Goal: Information Seeking & Learning: Learn about a topic

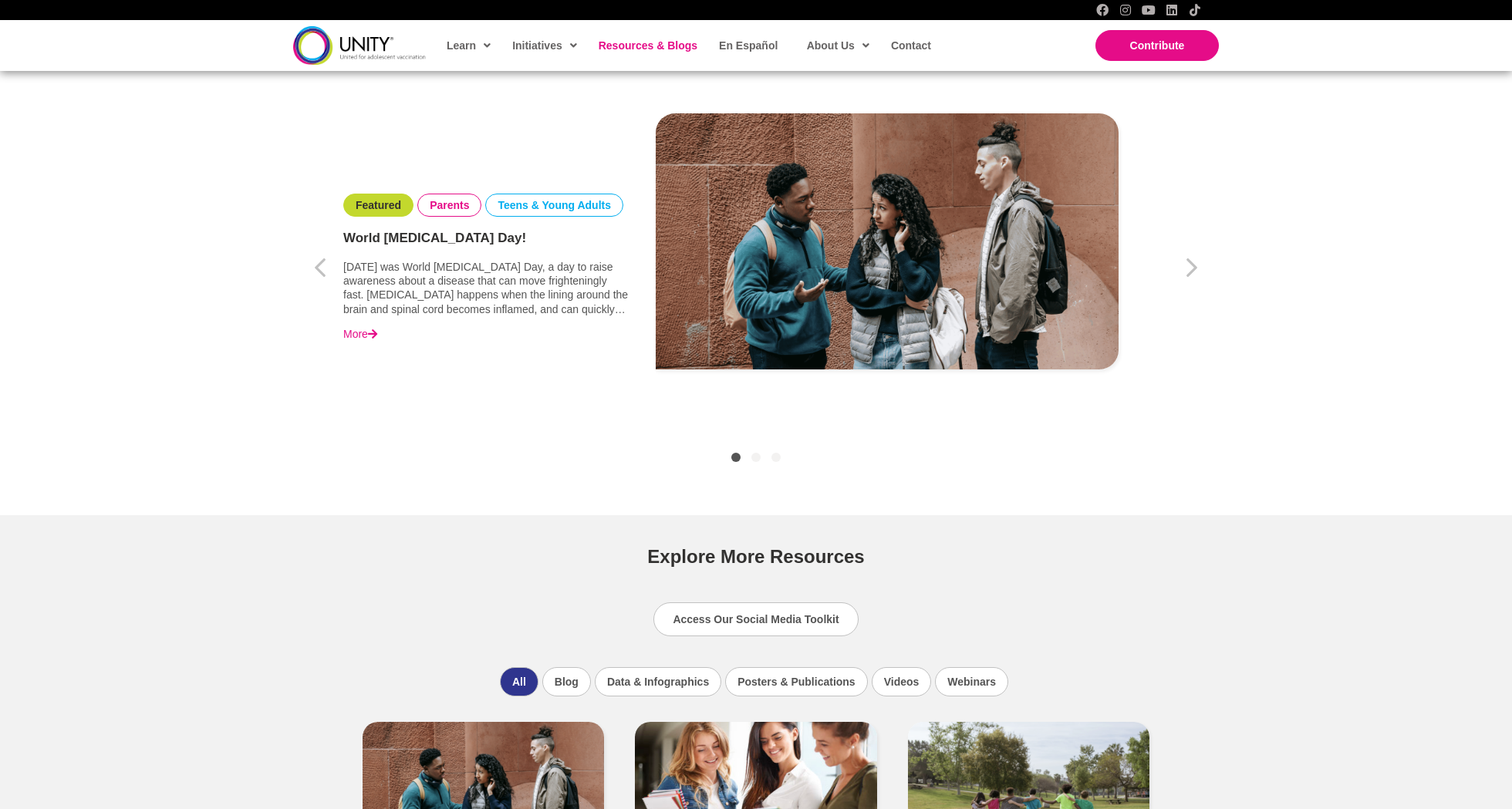
scroll to position [559, 0]
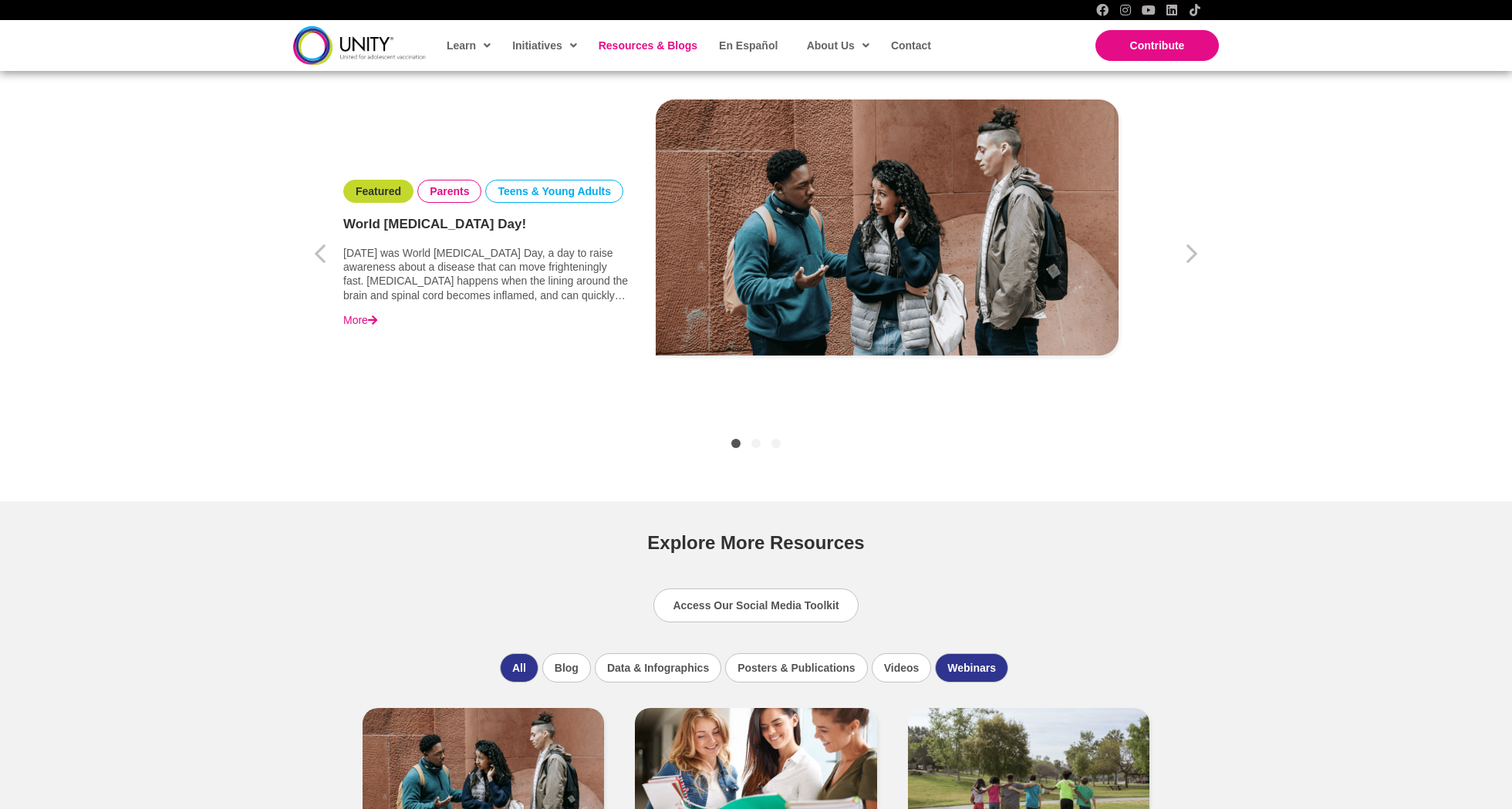
click at [966, 660] on li "Webinars" at bounding box center [971, 668] width 73 height 29
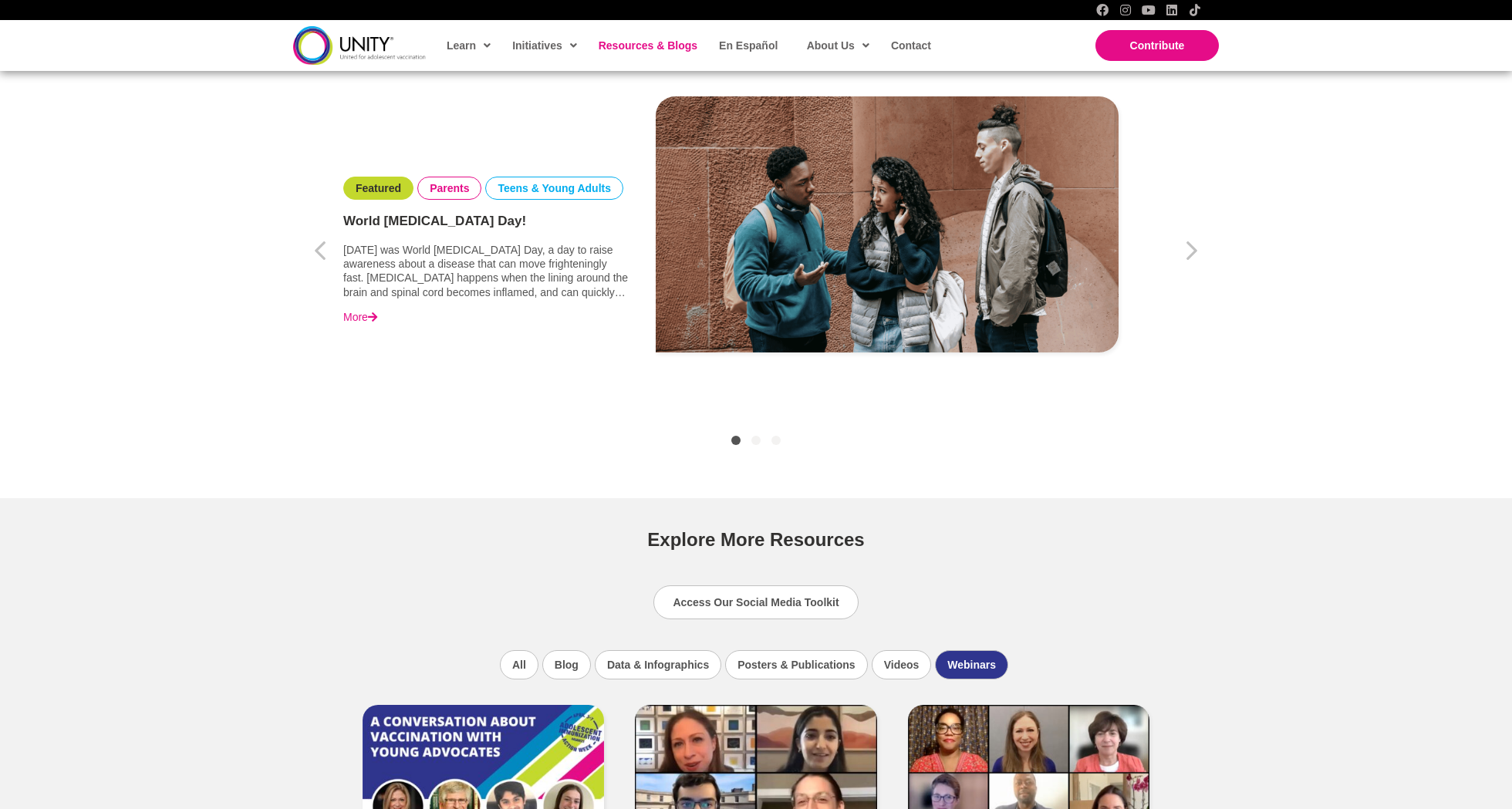
scroll to position [498, 0]
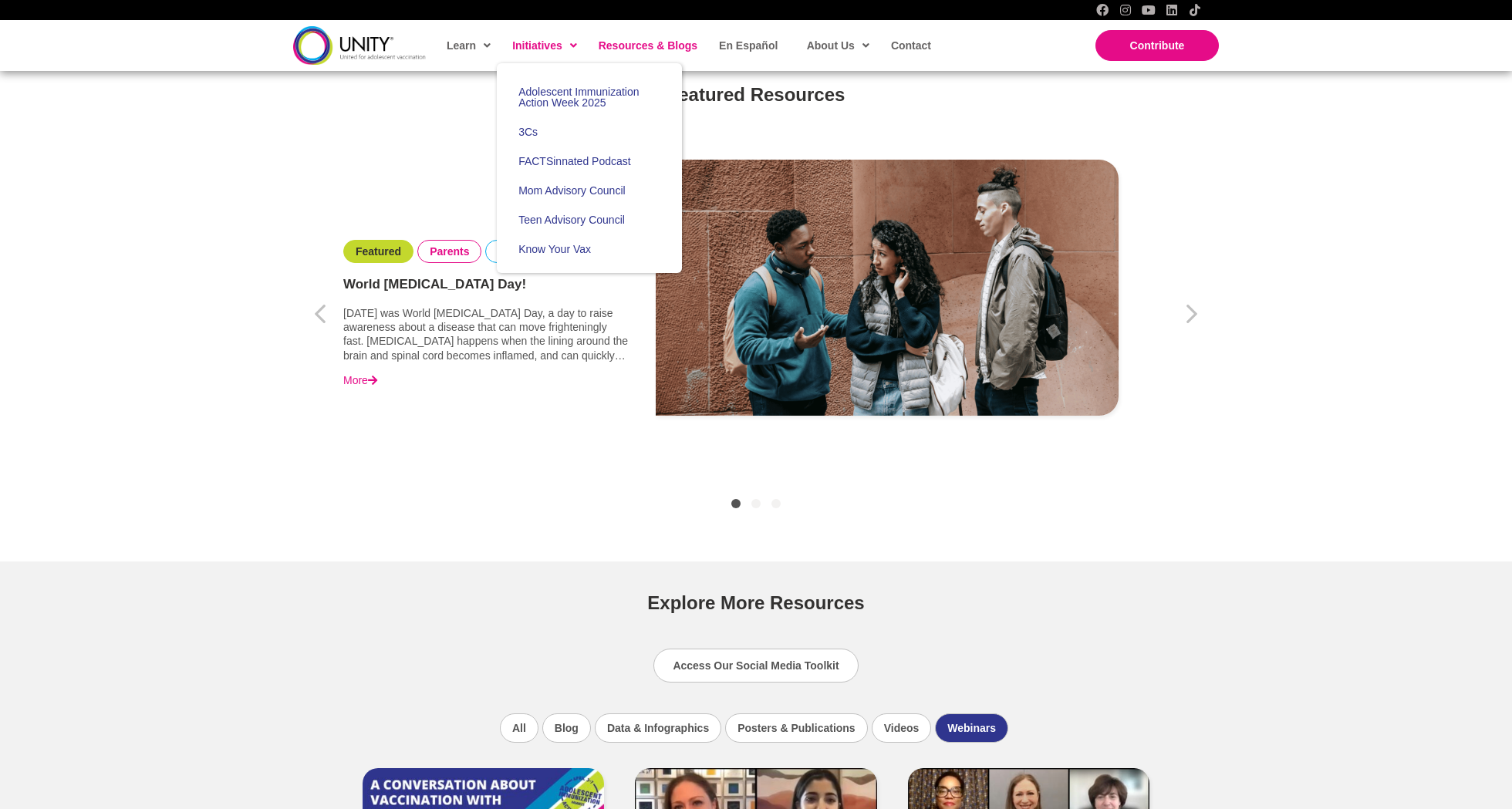
click at [528, 43] on span "Initiatives" at bounding box center [544, 46] width 64 height 23
click at [560, 95] on span "Adolescent Immunization Action Week 2025" at bounding box center [578, 97] width 120 height 23
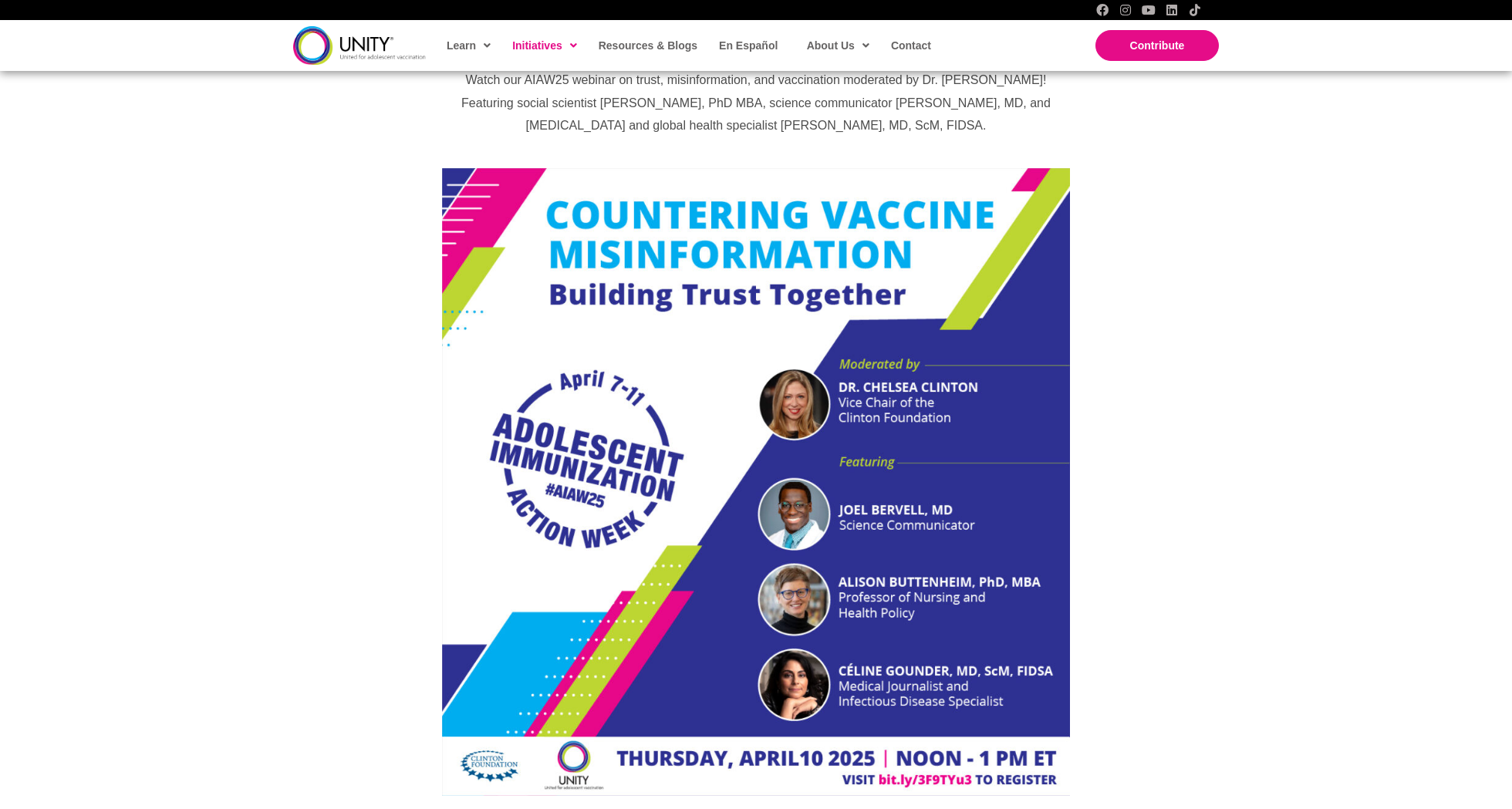
scroll to position [827, 0]
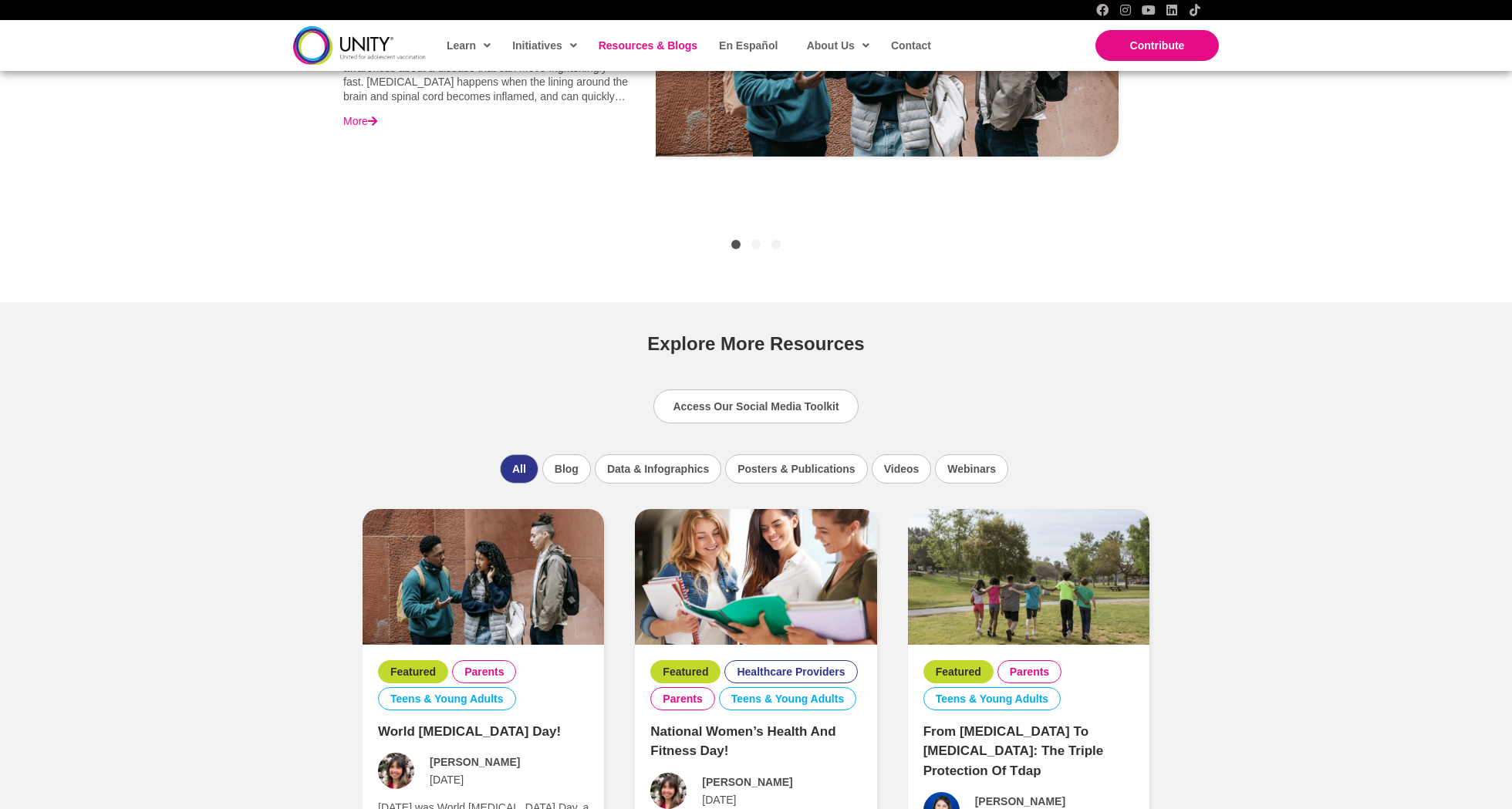
scroll to position [763, 0]
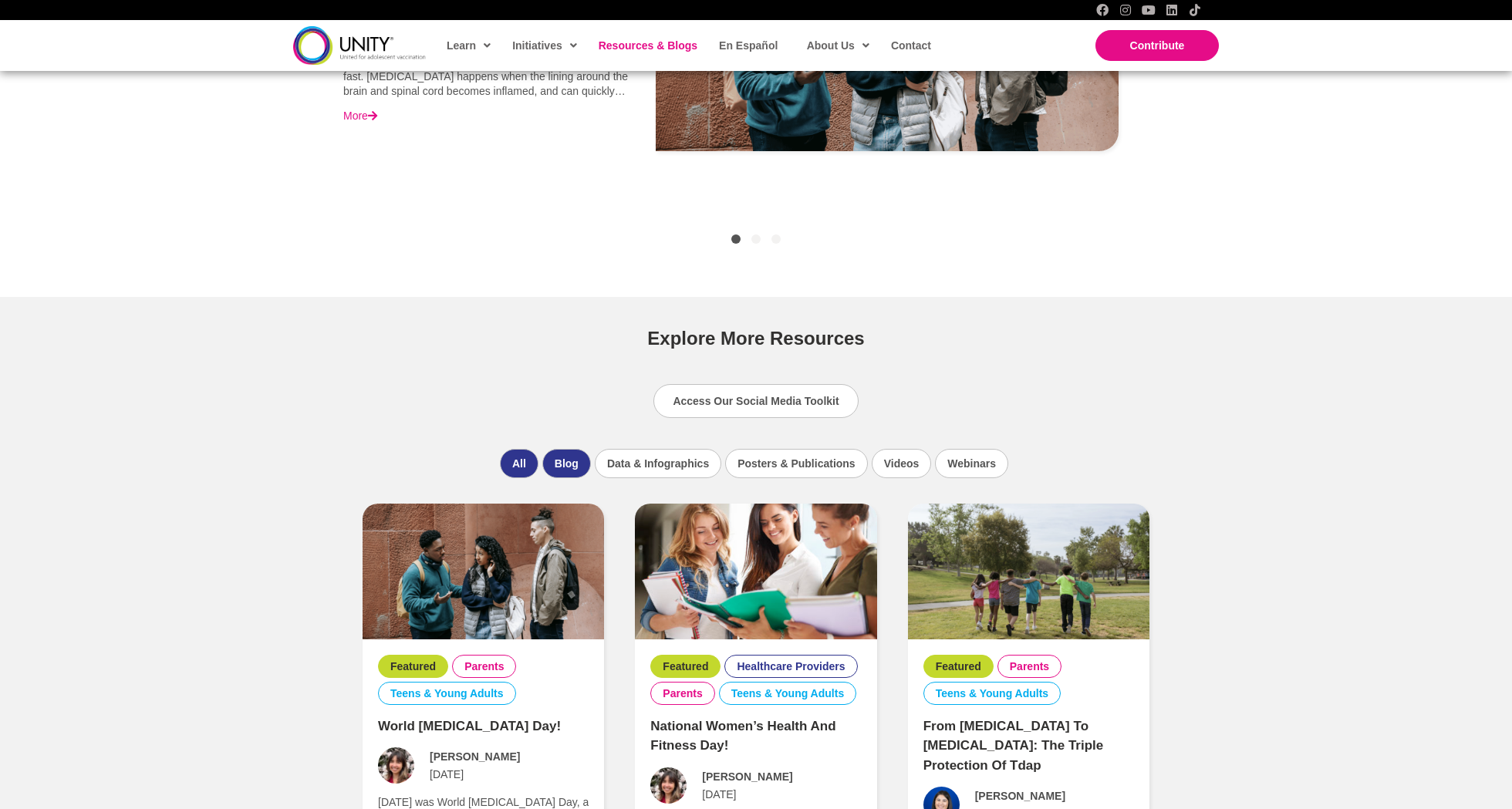
click at [563, 459] on li "Blog" at bounding box center [566, 464] width 49 height 29
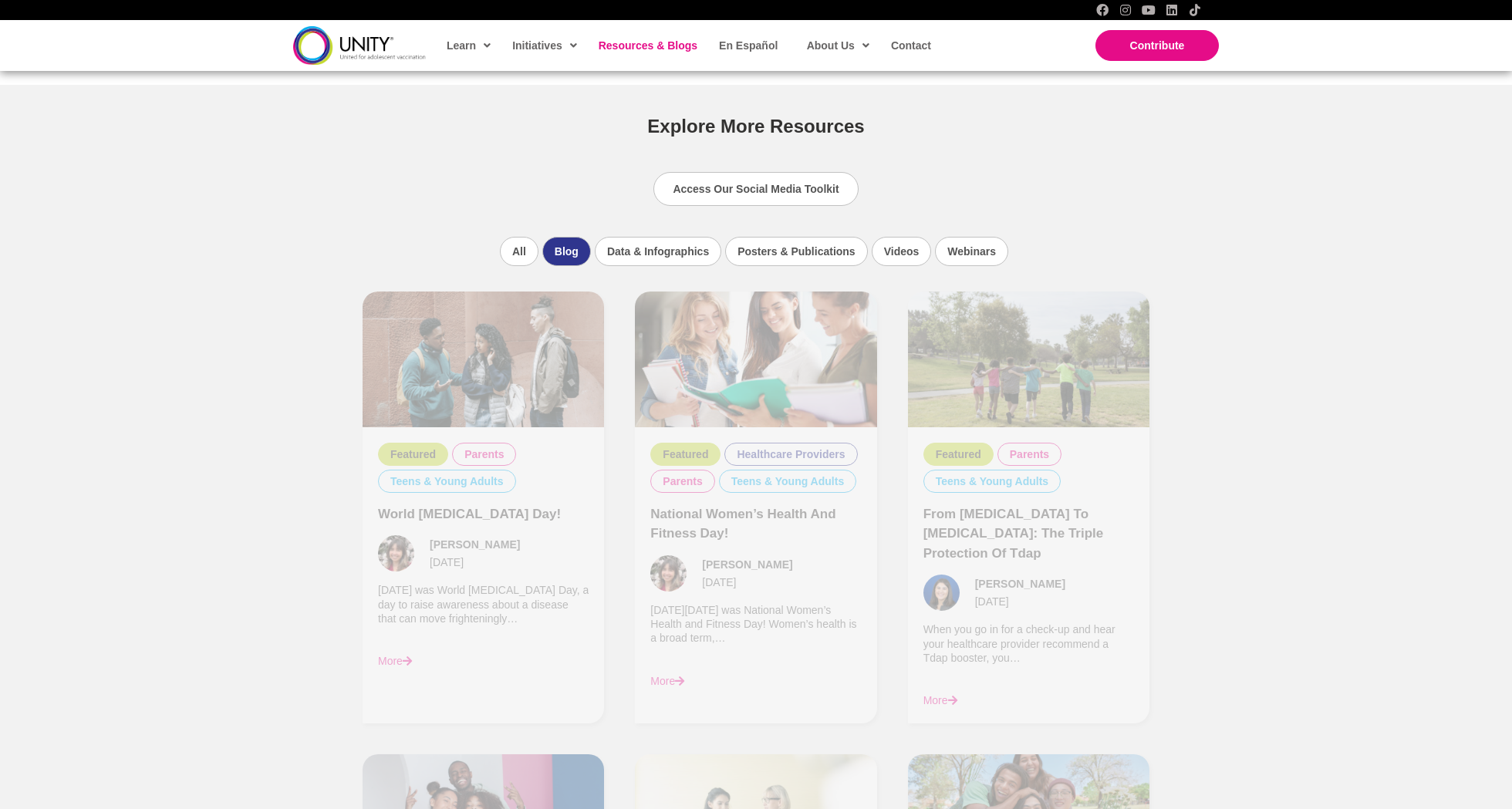
scroll to position [1038, 0]
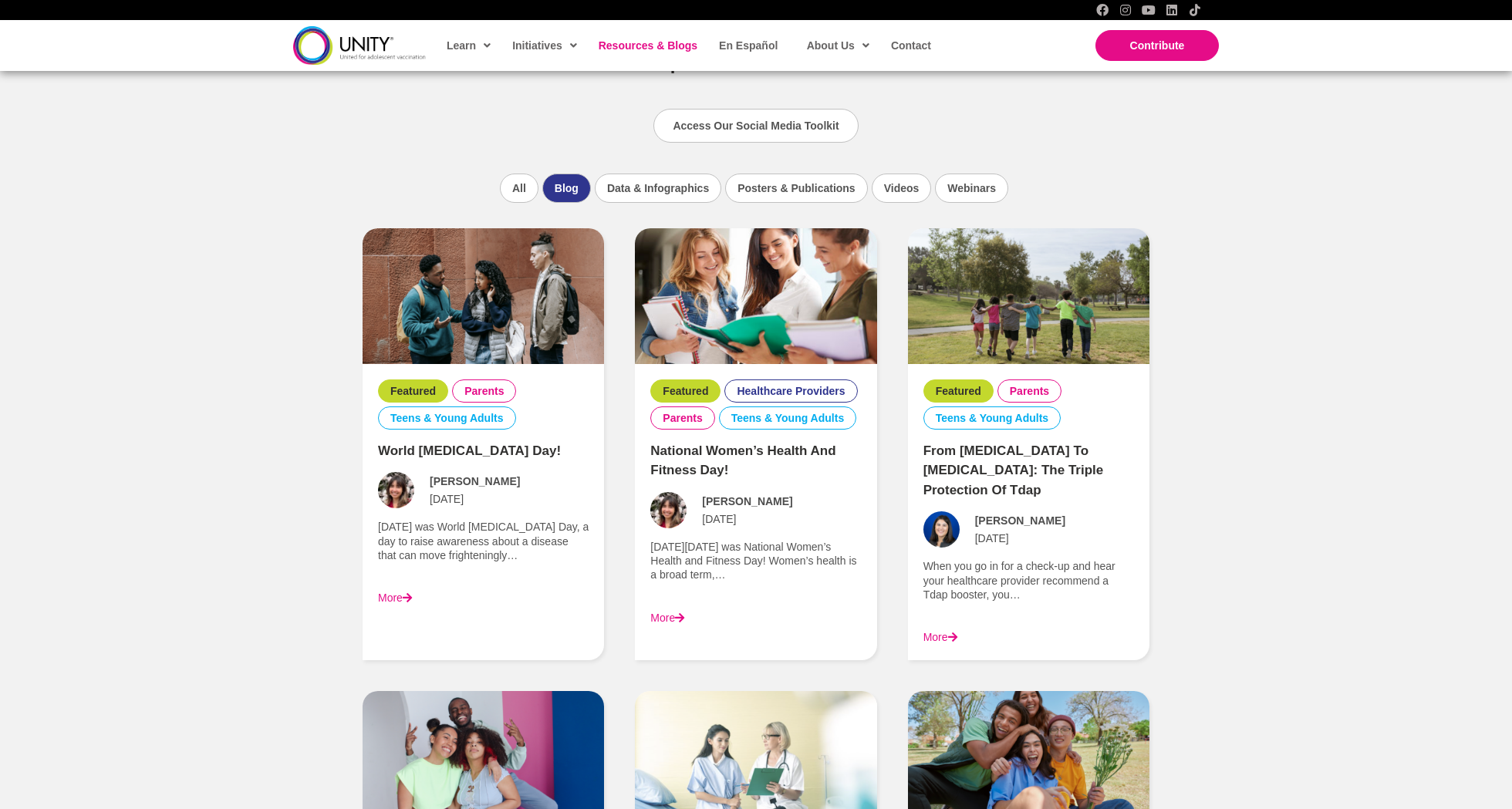
click at [275, 541] on div "UNITY Resources Search for infographics, publications, webinars, and more to ad…" at bounding box center [756, 431] width 1512 height 2566
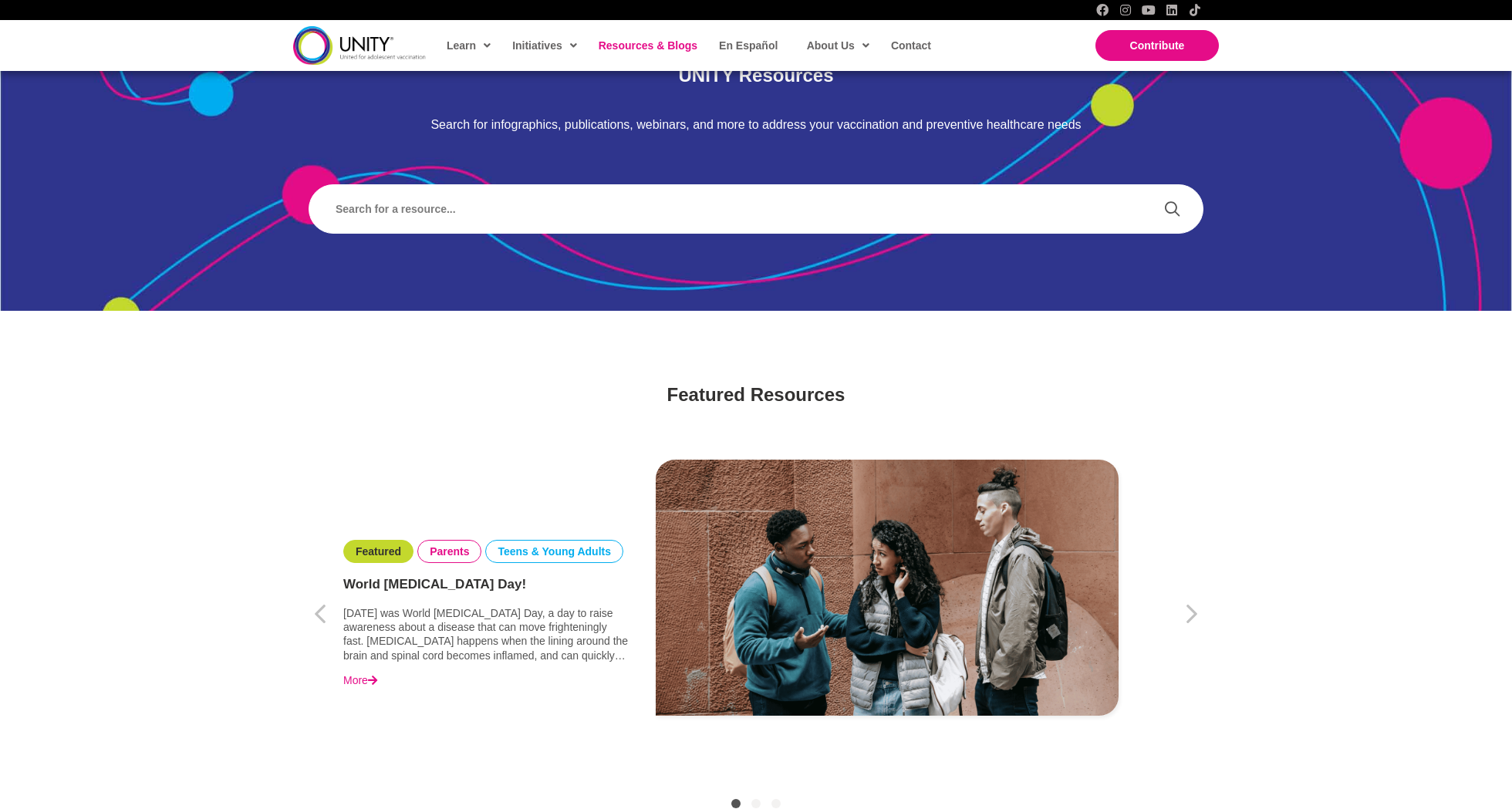
scroll to position [171, 0]
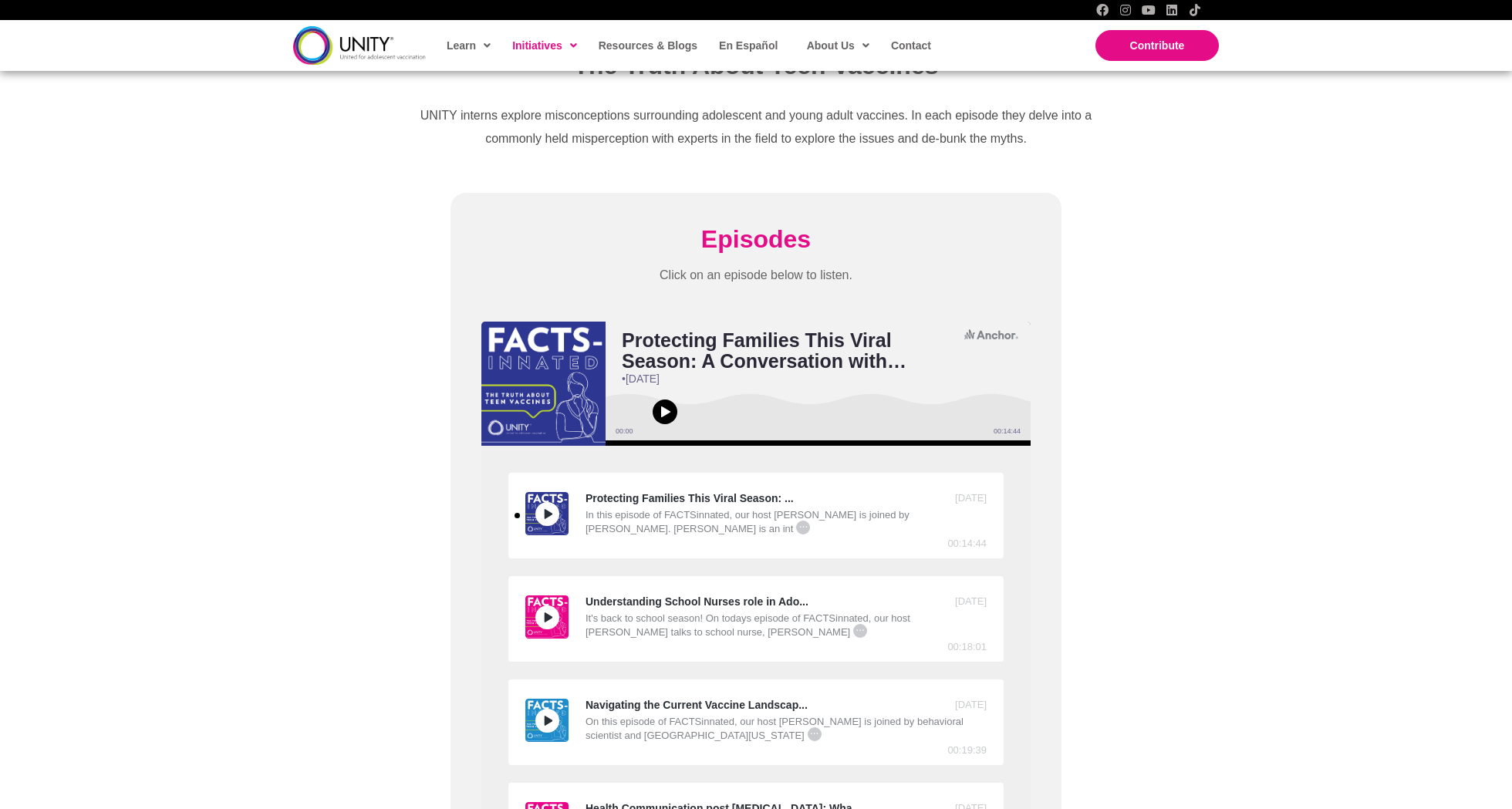
scroll to position [442, 0]
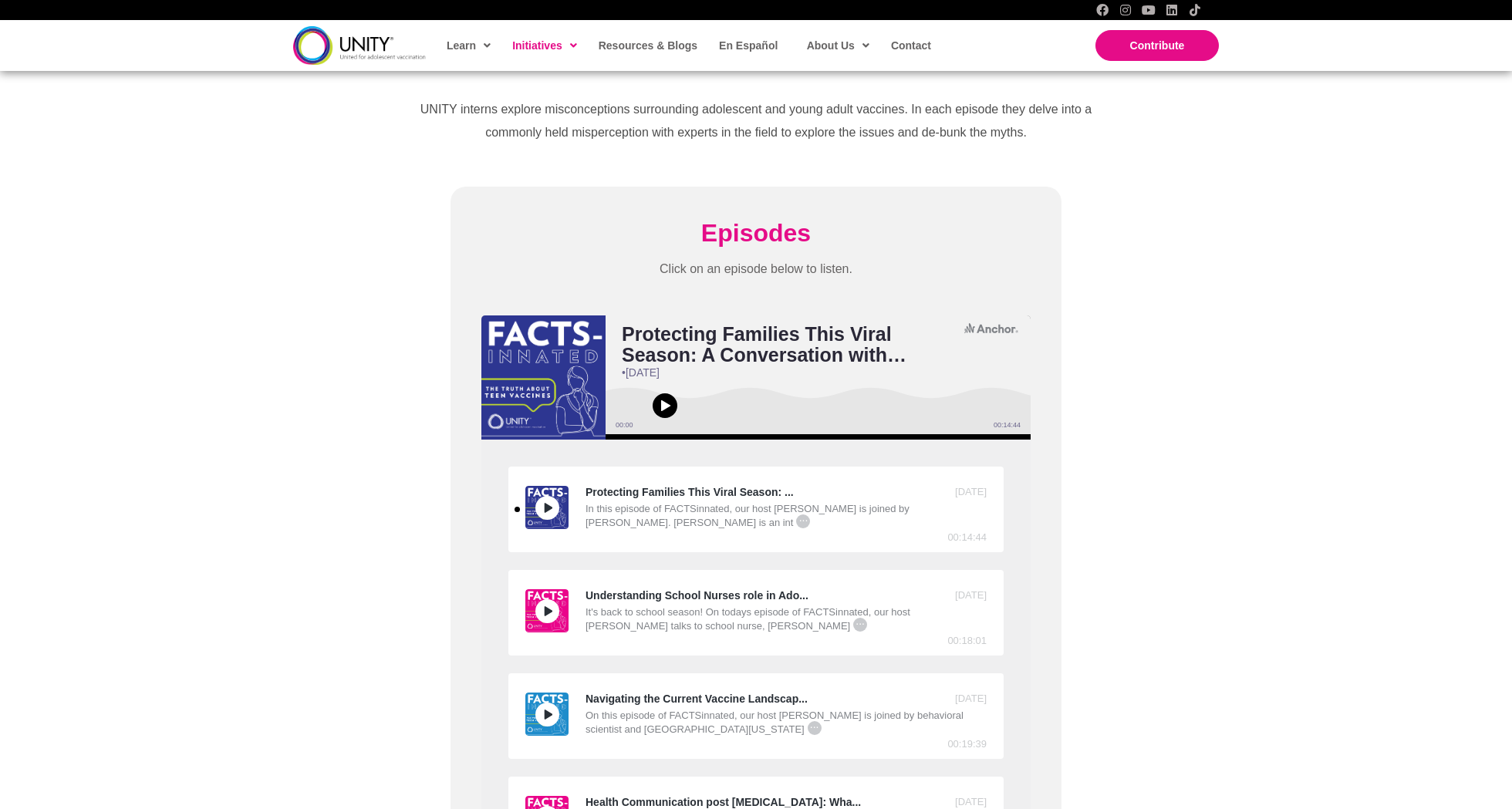
click at [667, 400] on icon "Play or pause audio" at bounding box center [665, 405] width 13 height 13
click at [665, 401] on icon "Play or pause audio" at bounding box center [665, 405] width 13 height 13
click at [932, 352] on h2 "Protecting Families This Viral Season: A Conversation with Dr. Michael Osterholm" at bounding box center [792, 344] width 339 height 42
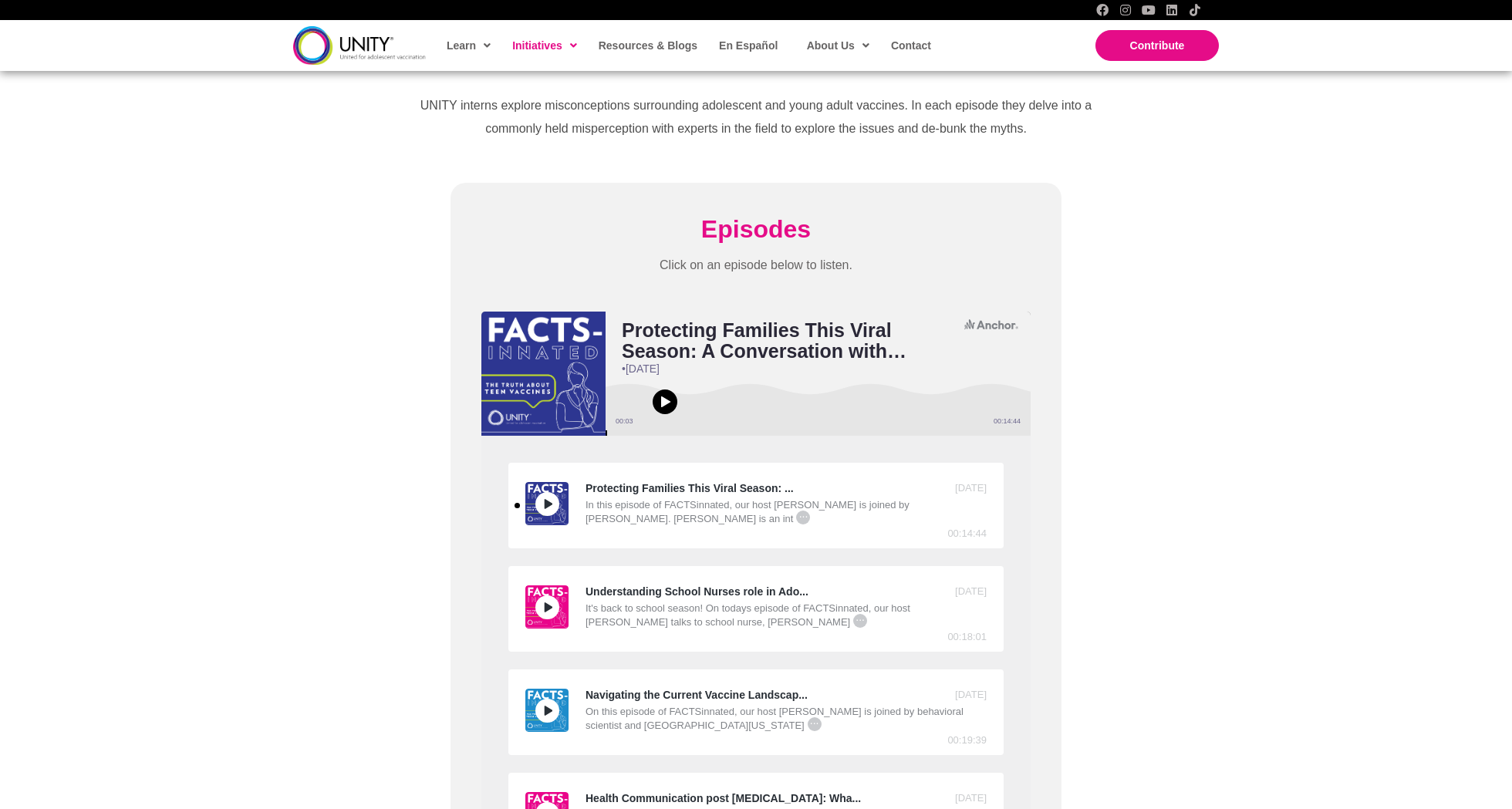
click at [698, 482] on div "Protecting Families This Viral Season: ..." at bounding box center [712, 488] width 373 height 13
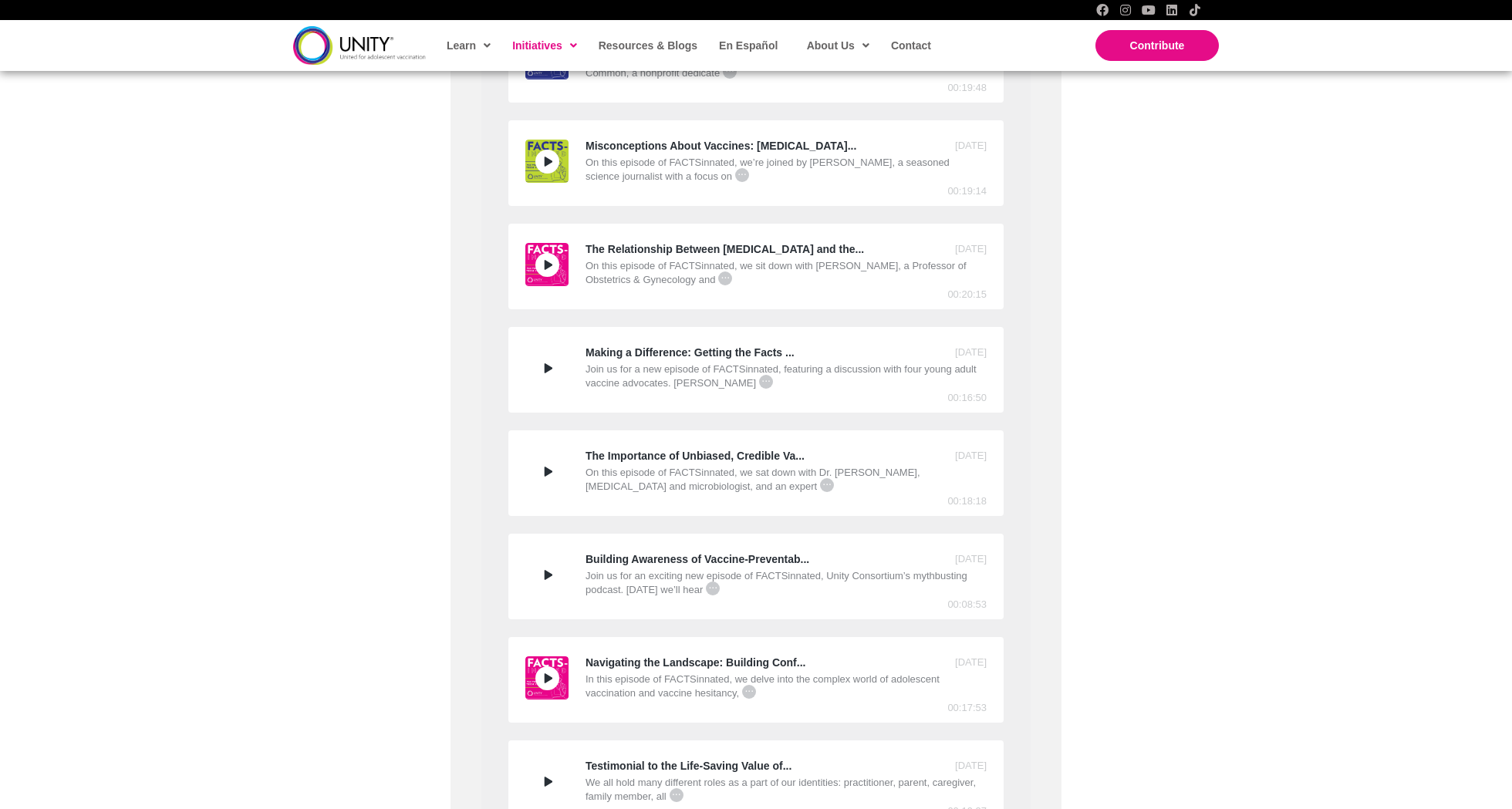
scroll to position [1620, 0]
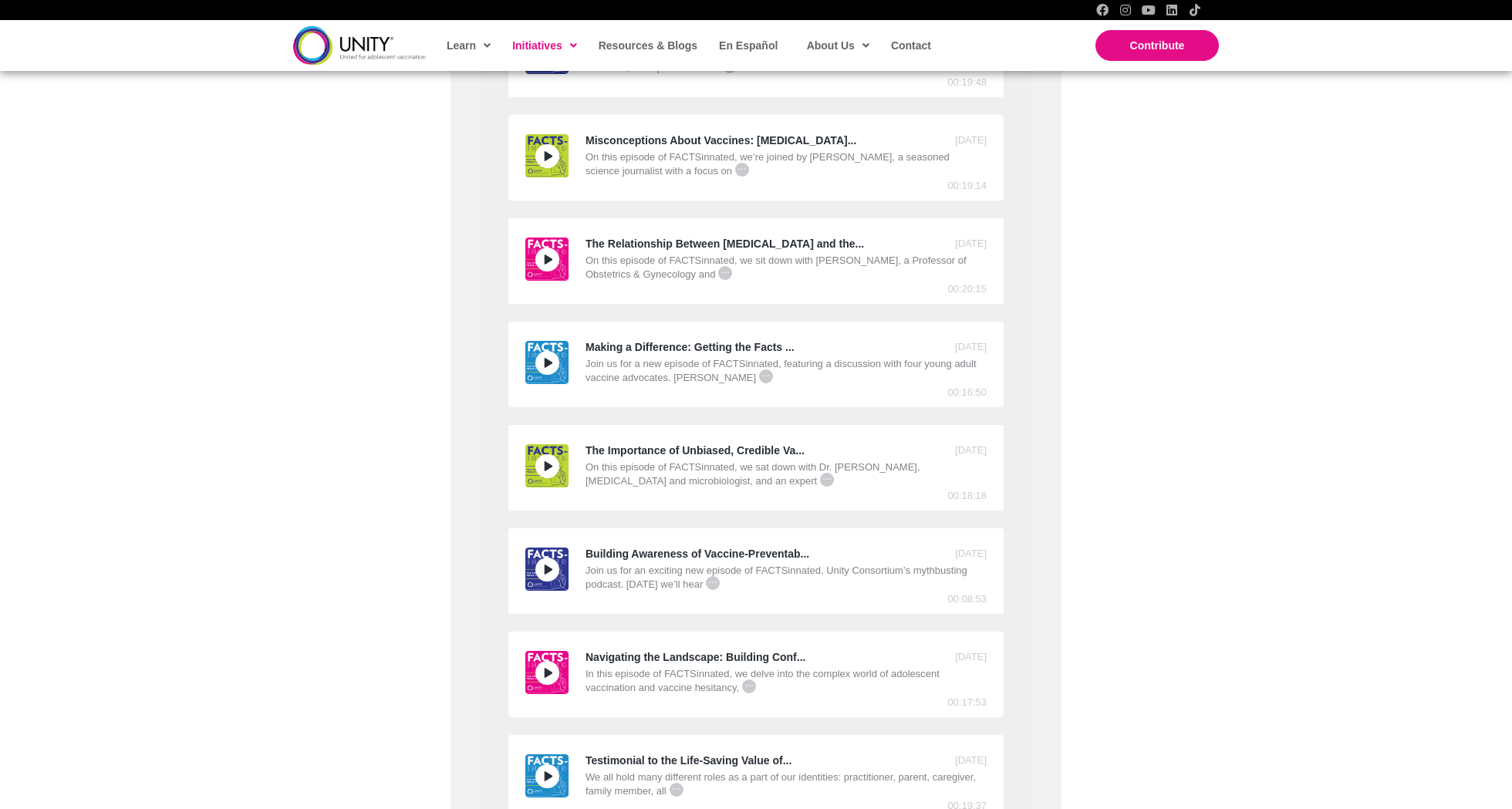
click at [275, 463] on div "Episodes Click on an episode below to listen. Protecting Families This Viral Se…" at bounding box center [756, 503] width 1512 height 3014
click at [315, 319] on div "Episodes Click on an episode below to listen. Protecting Families This Viral Se…" at bounding box center [756, 503] width 1512 height 3014
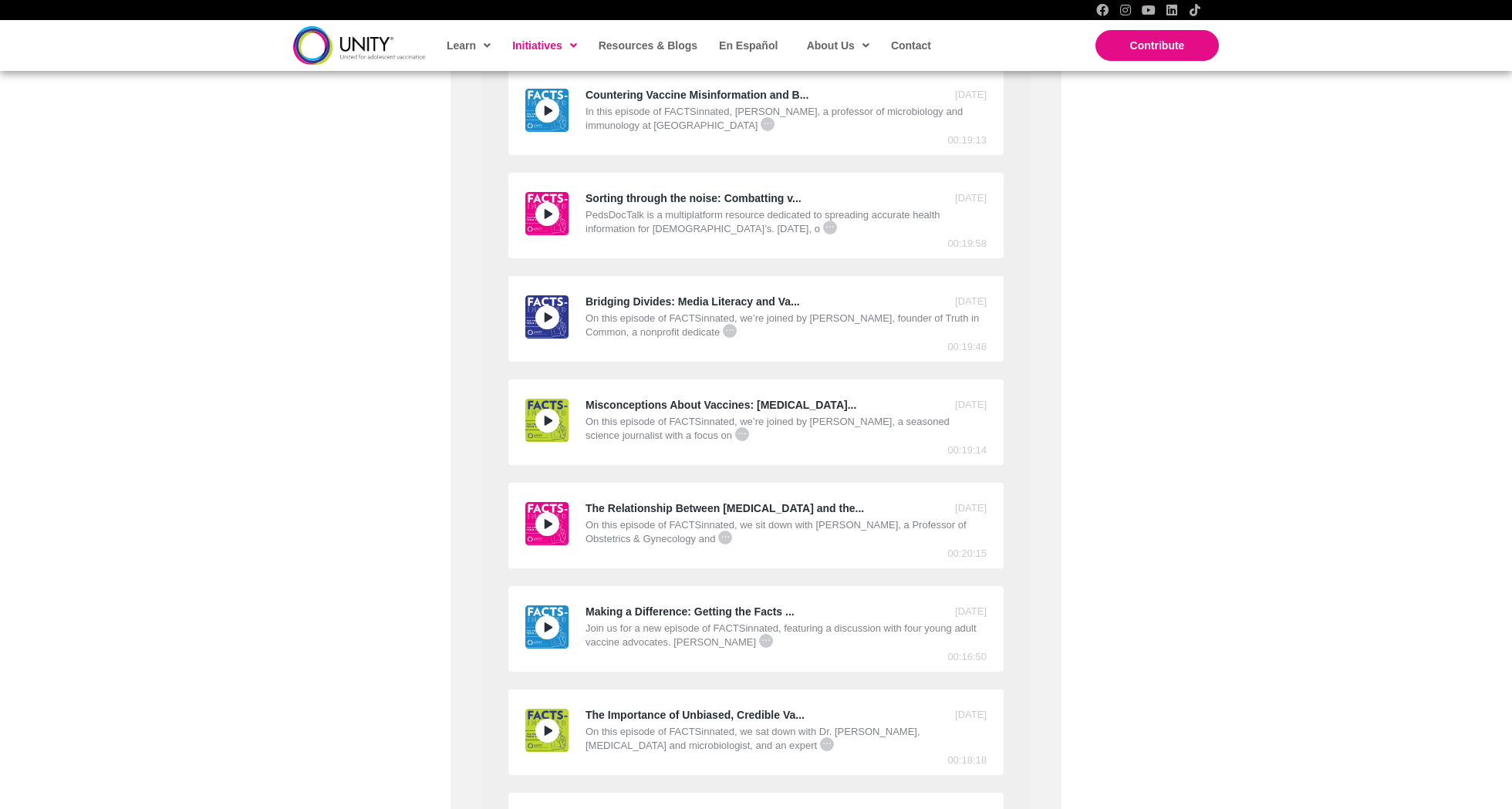
scroll to position [1324, 0]
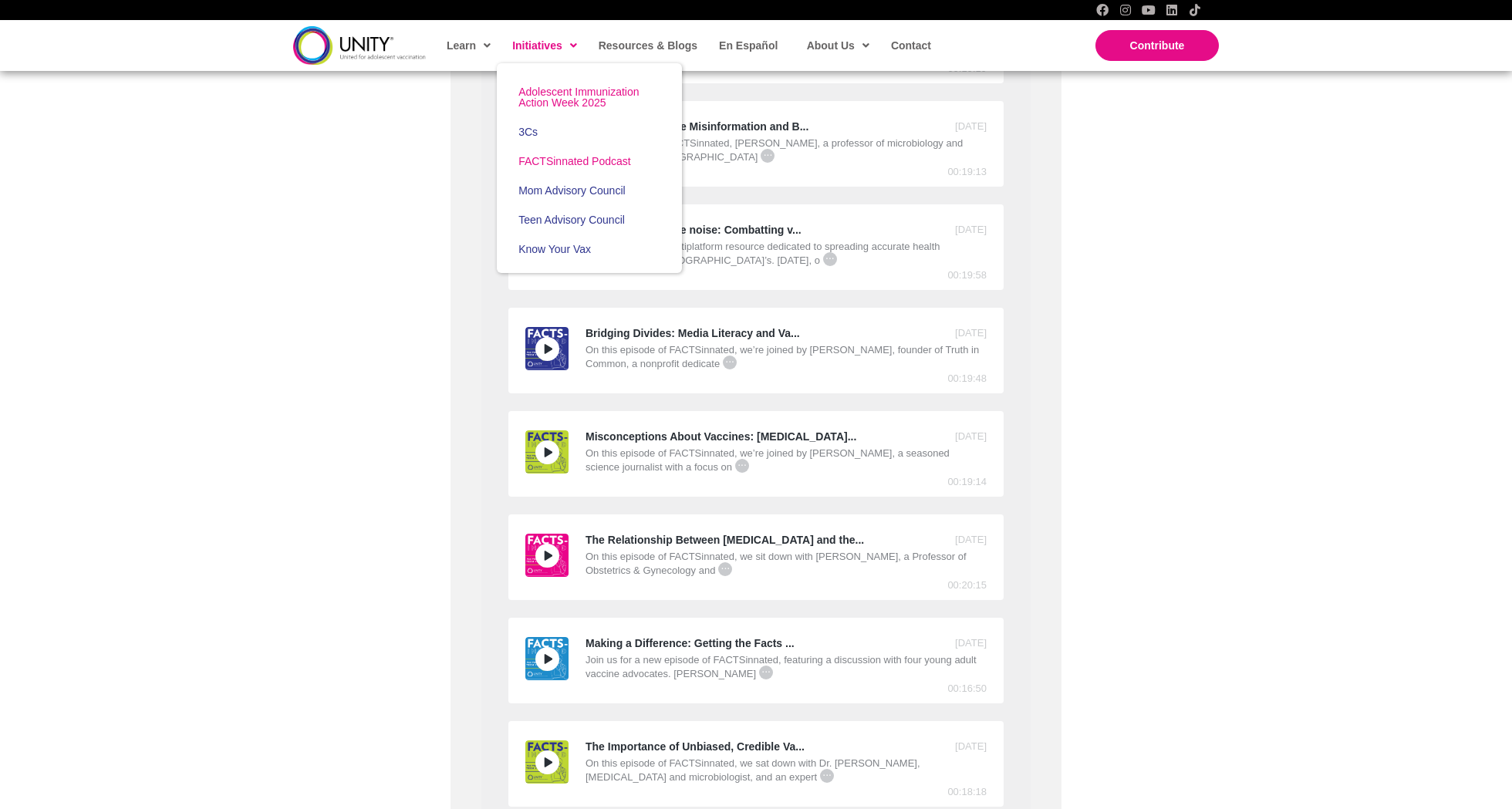
click at [560, 90] on span "Adolescent Immunization Action Week 2025" at bounding box center [578, 97] width 120 height 23
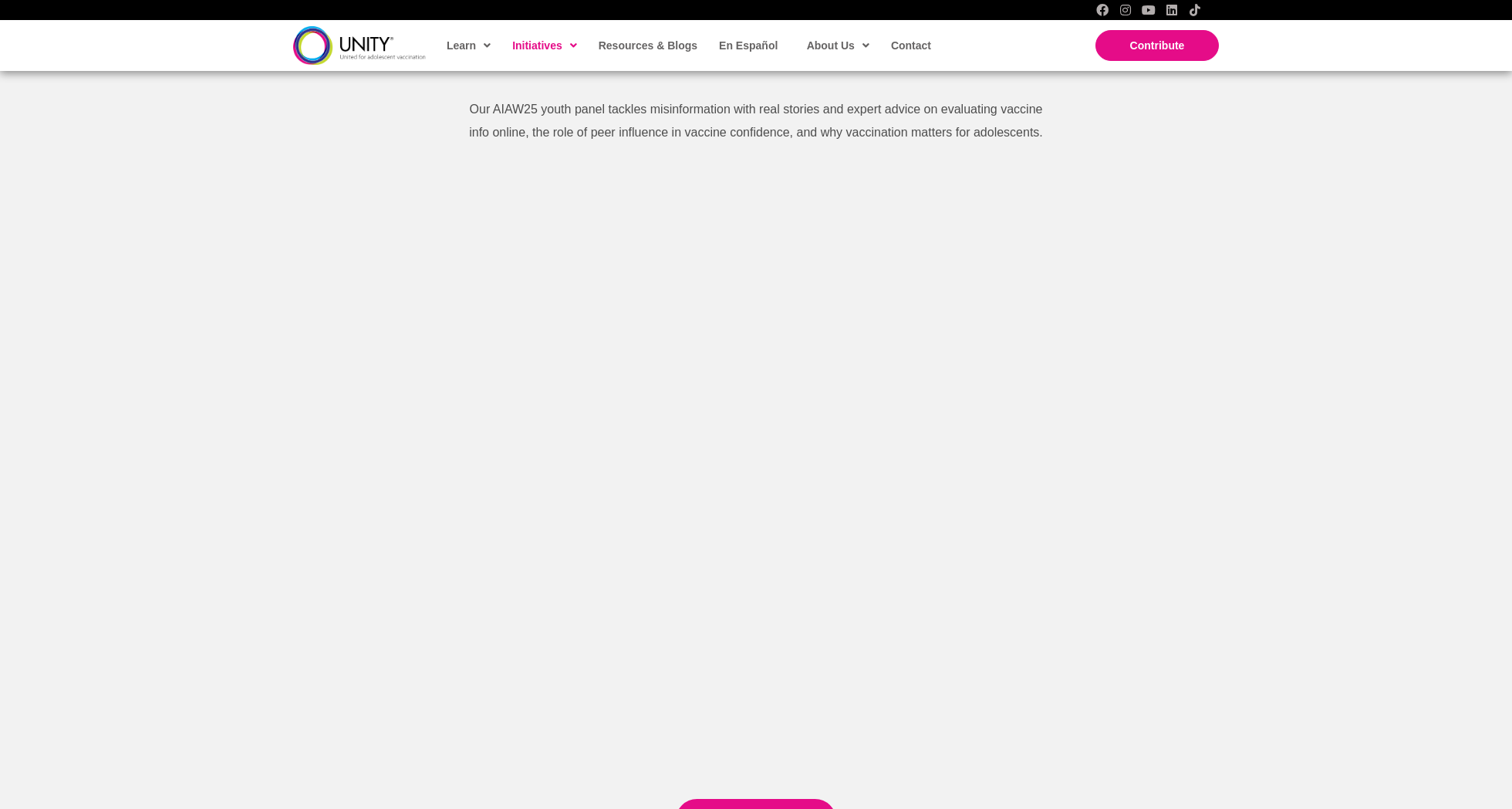
scroll to position [1604, 0]
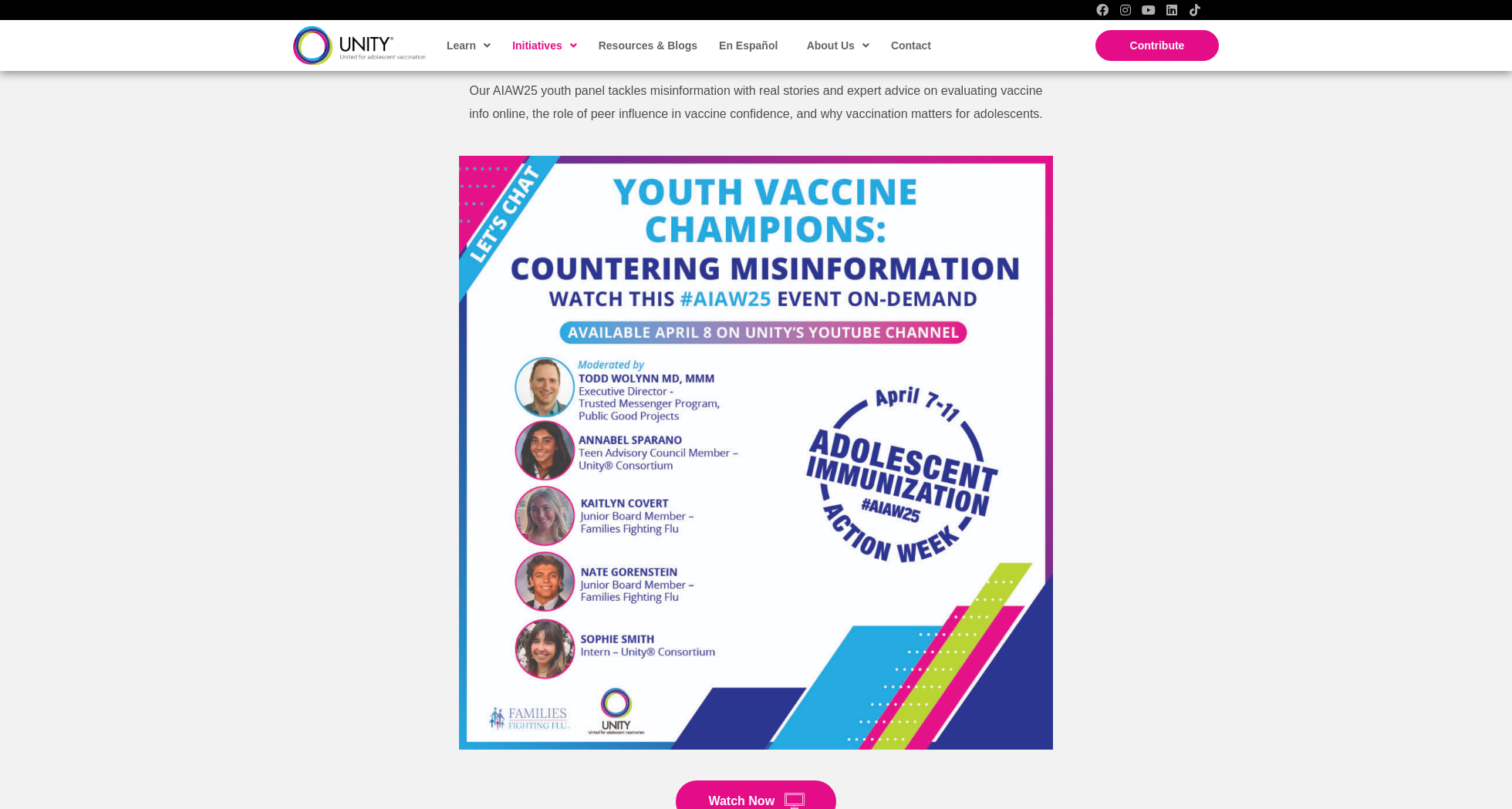
click at [547, 227] on img at bounding box center [756, 452] width 594 height 594
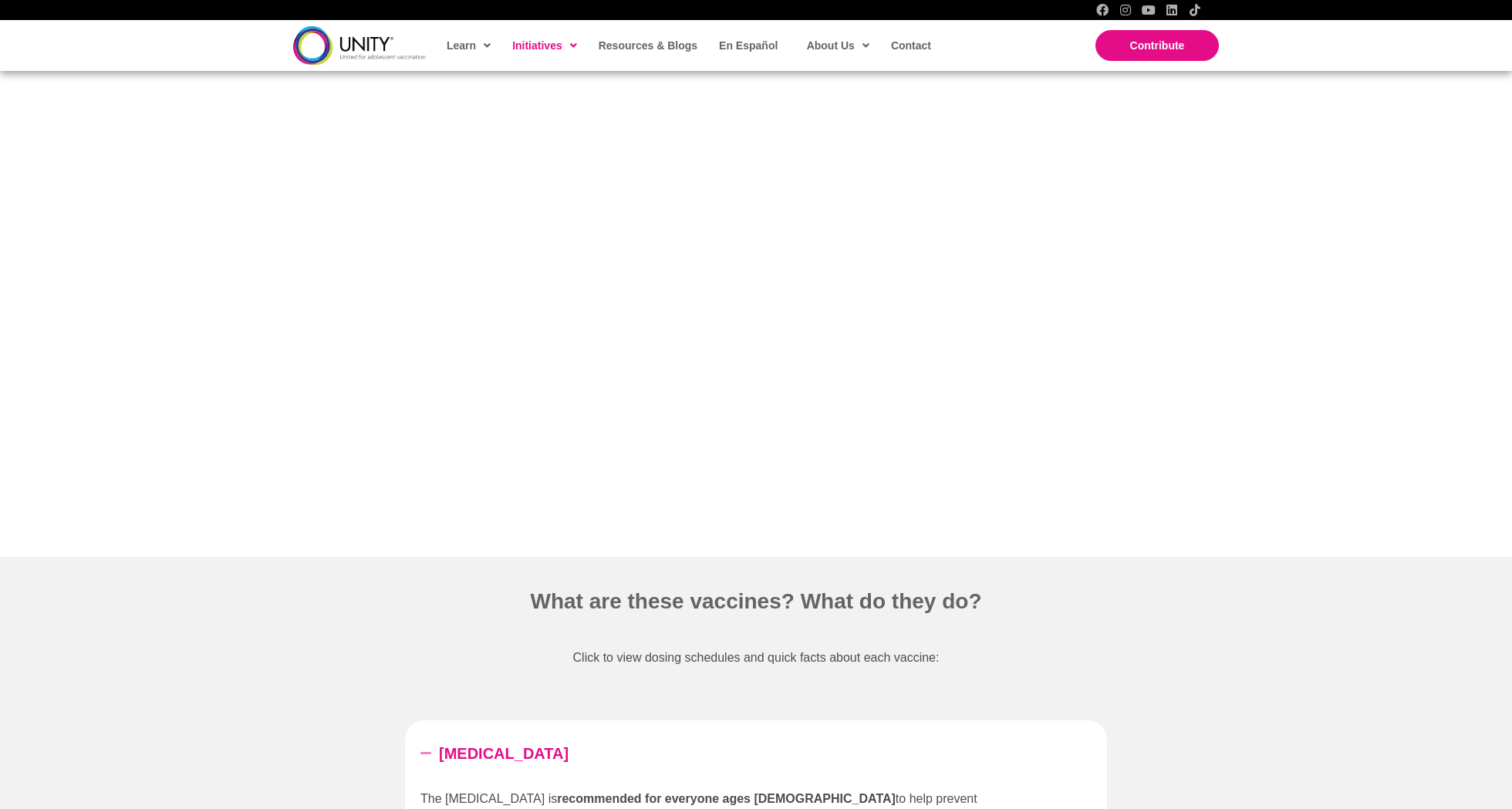
scroll to position [1197, 0]
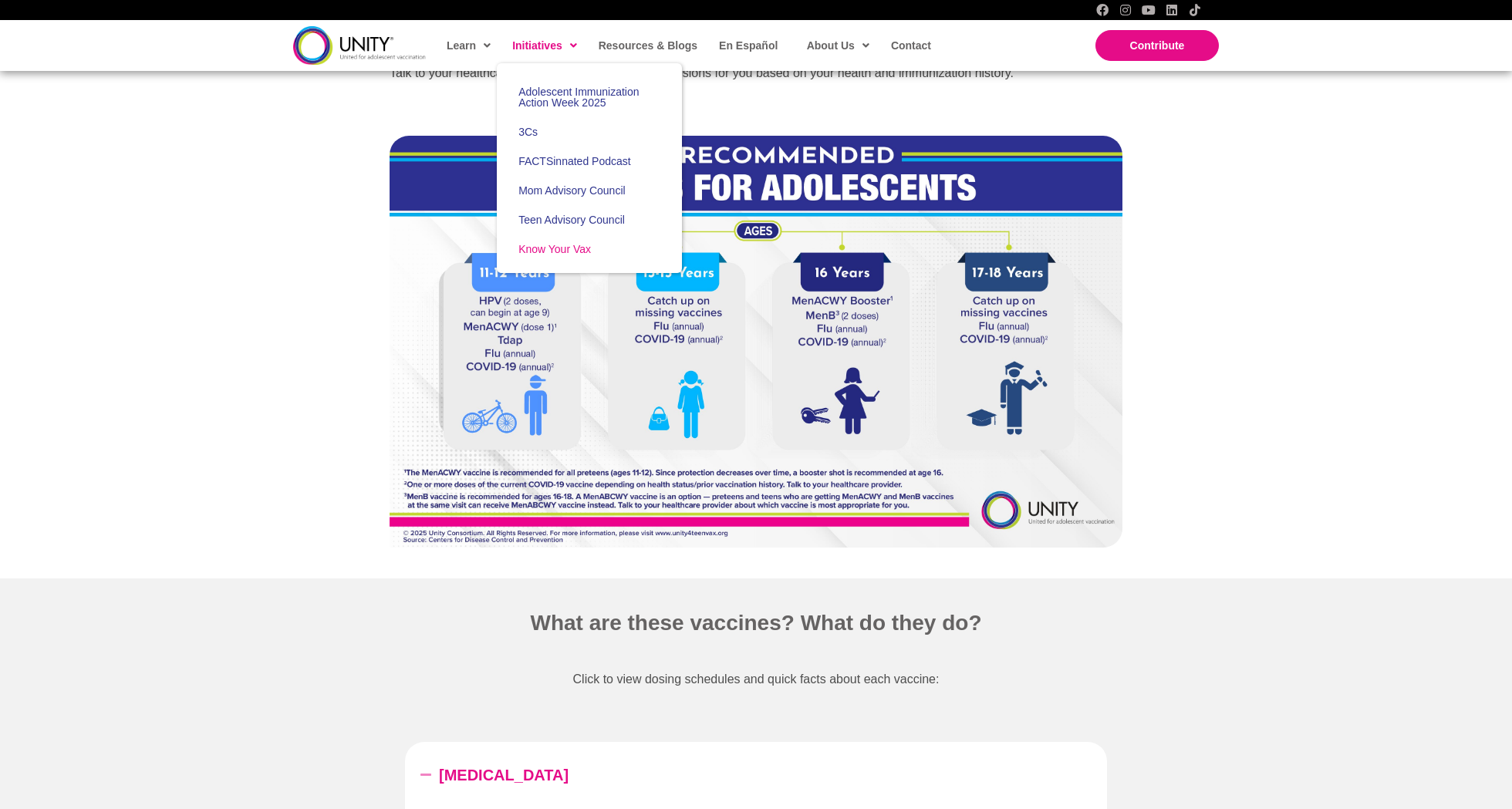
click at [554, 45] on span "Initiatives" at bounding box center [544, 46] width 64 height 23
click at [591, 155] on span "FACTSinnated Podcast" at bounding box center [575, 161] width 113 height 13
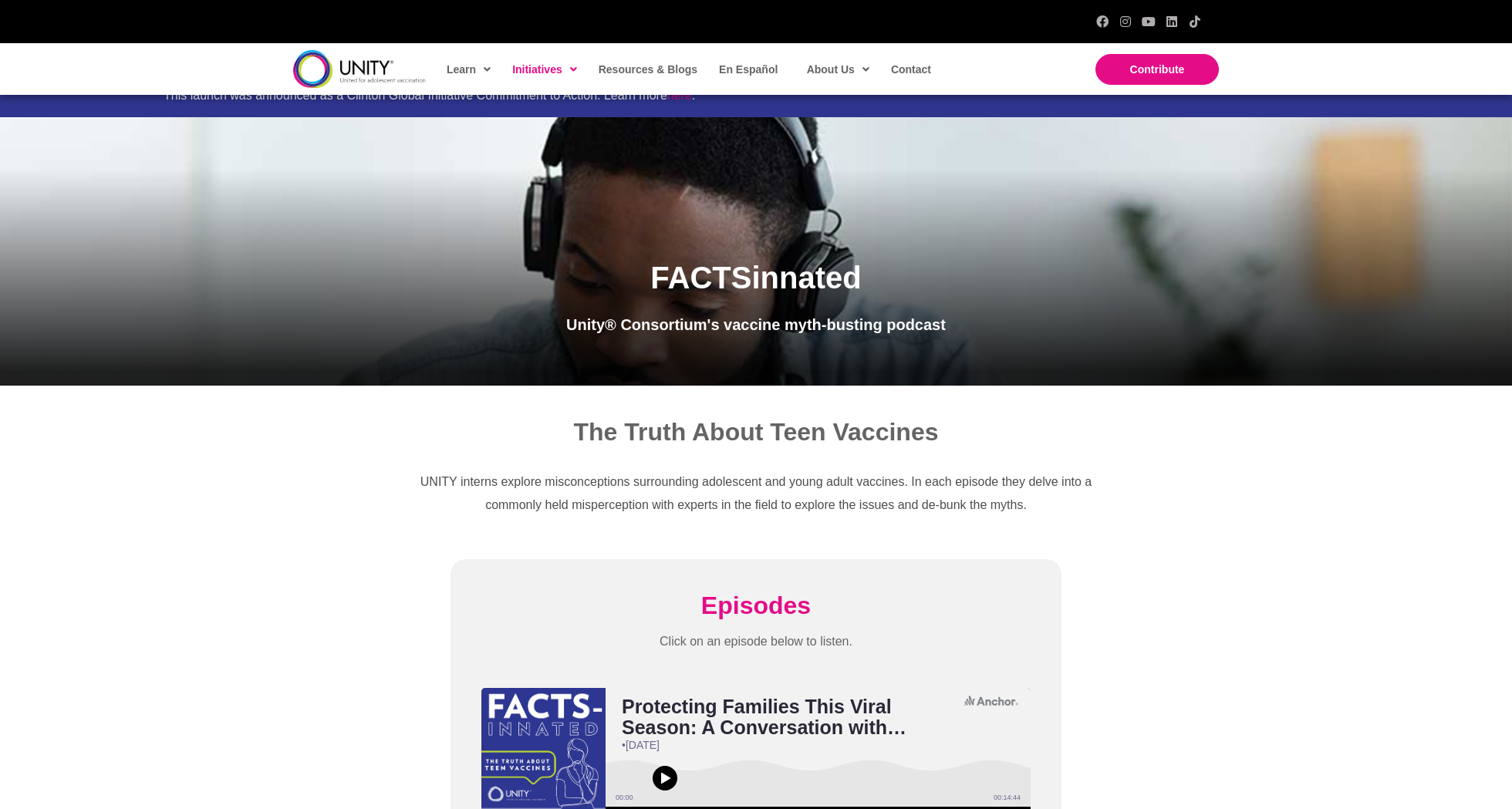
scroll to position [83, 0]
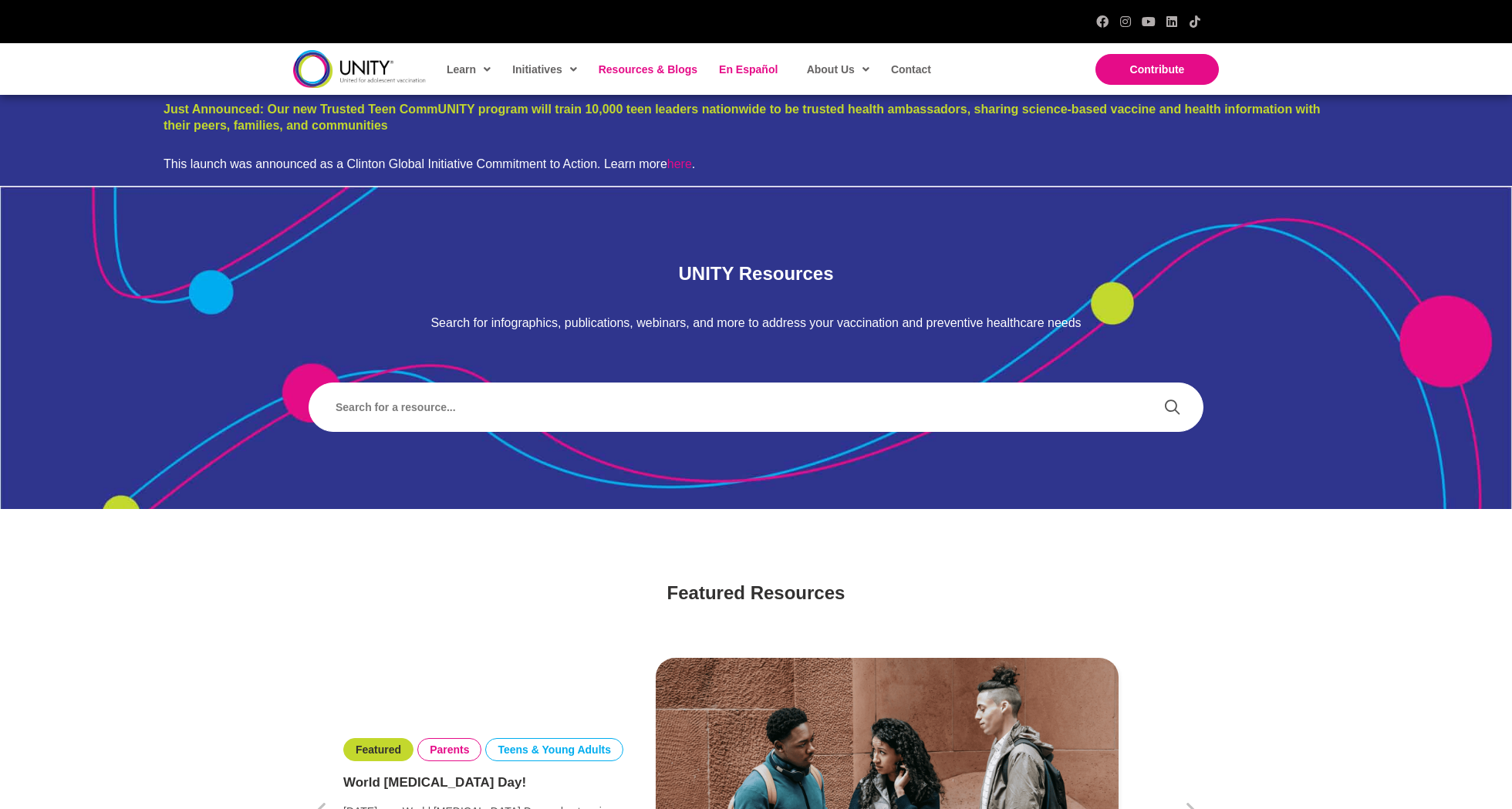
click at [748, 72] on span "En Español" at bounding box center [748, 69] width 58 height 13
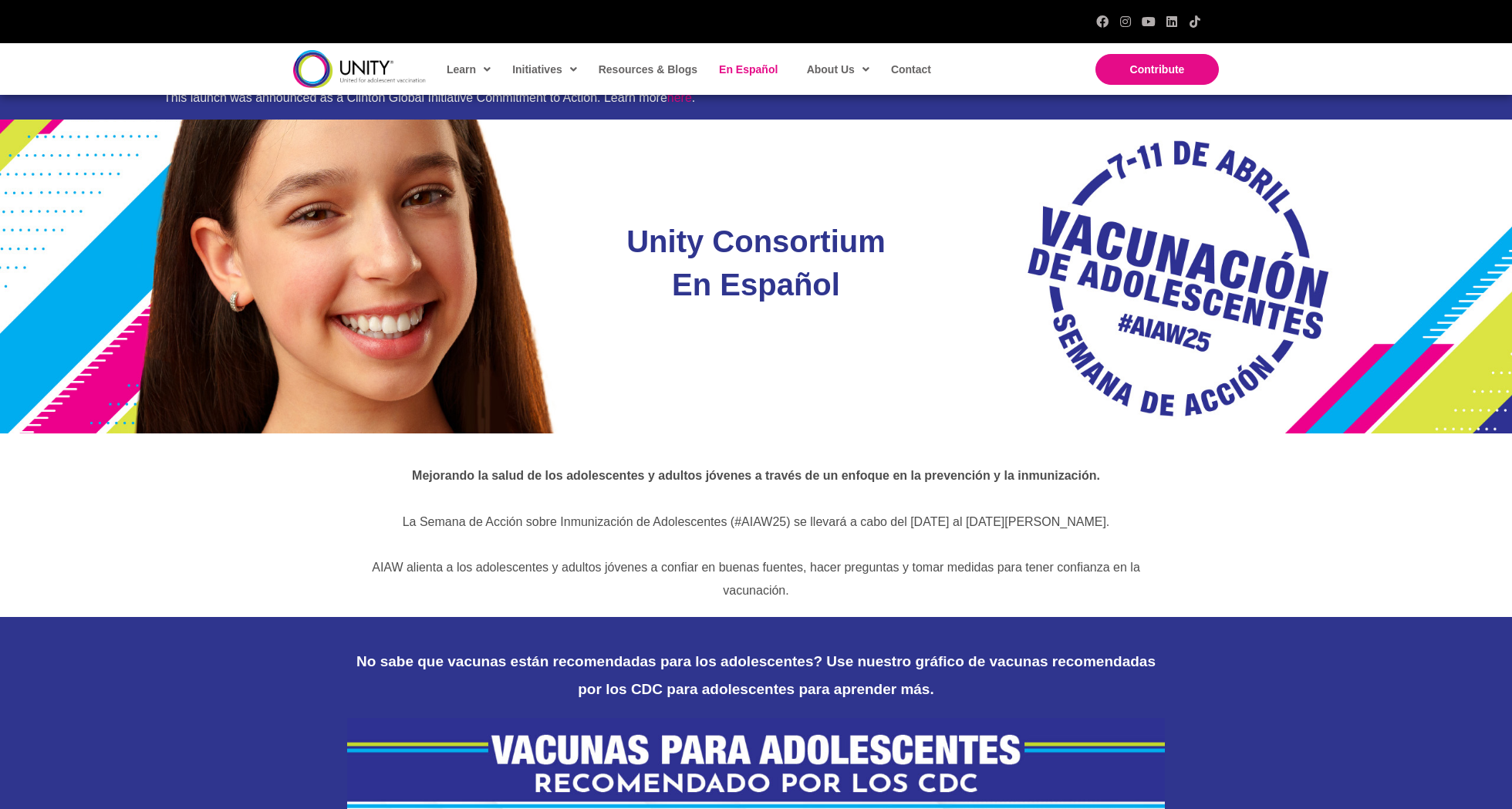
scroll to position [68, 0]
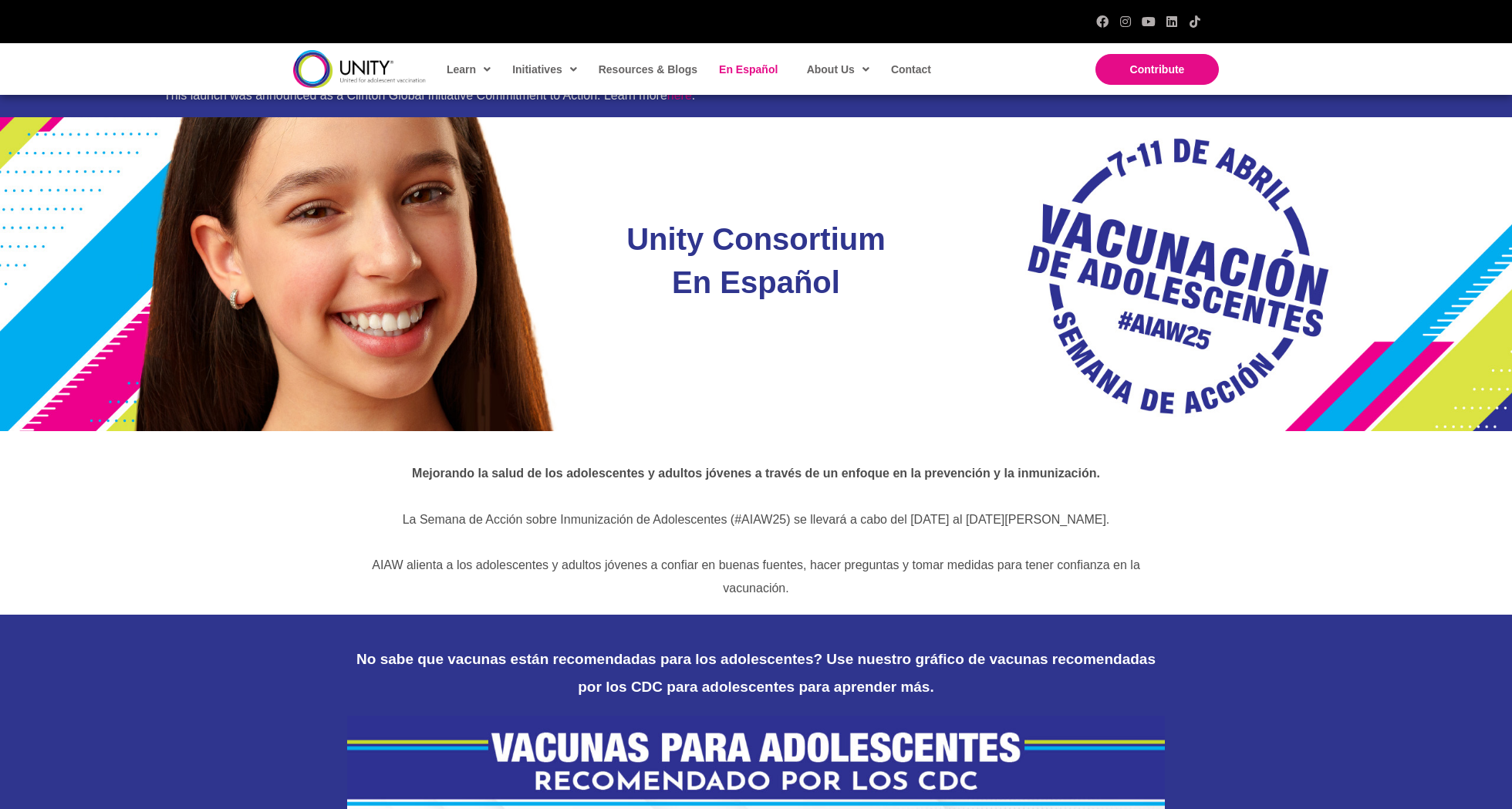
click at [324, 431] on div "Mejorando la salud de los adolescentes y adultos jóvenes a través de un enfoque…" at bounding box center [756, 522] width 1512 height 183
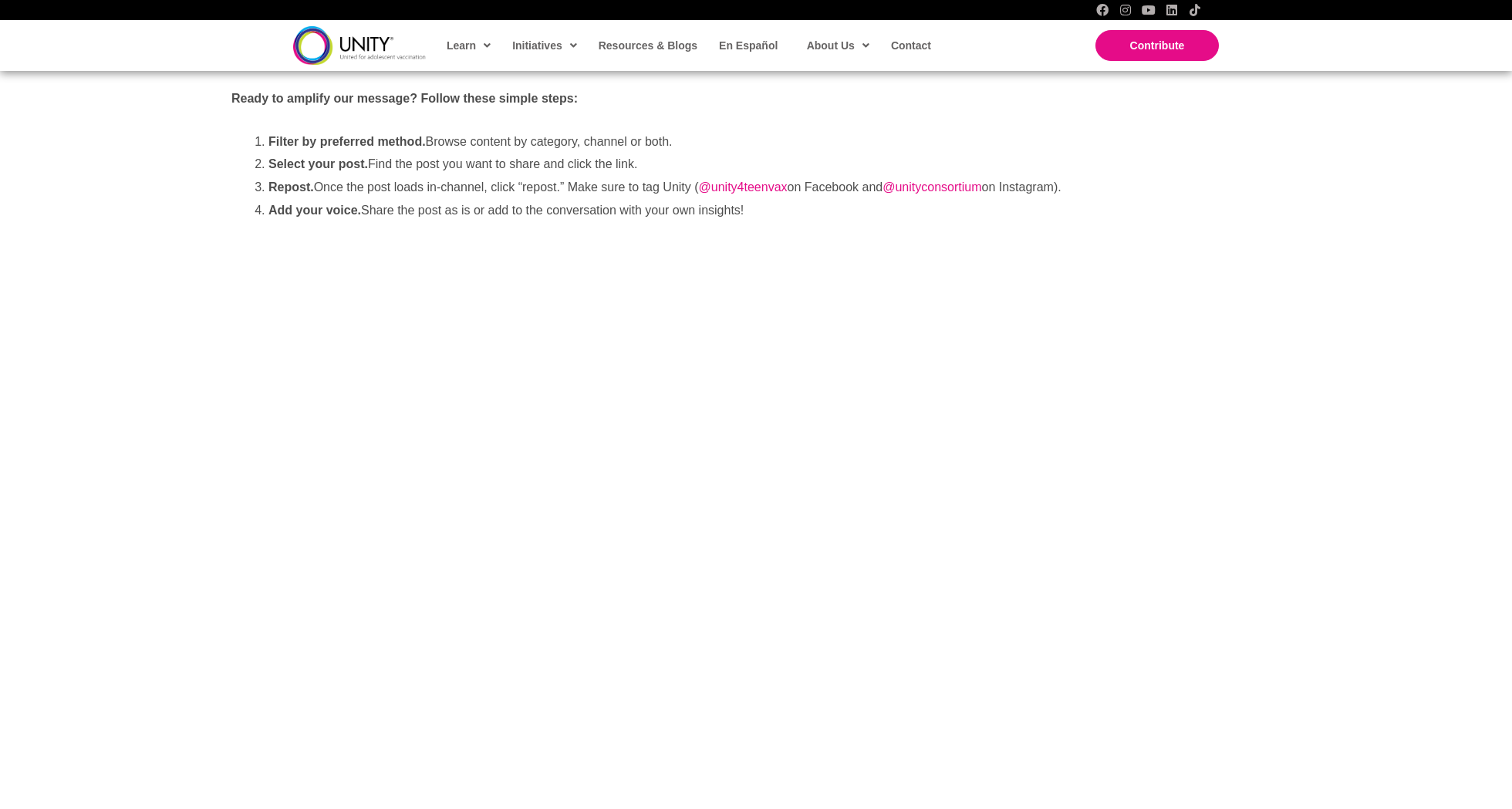
scroll to position [331, 0]
